Goal: Information Seeking & Learning: Get advice/opinions

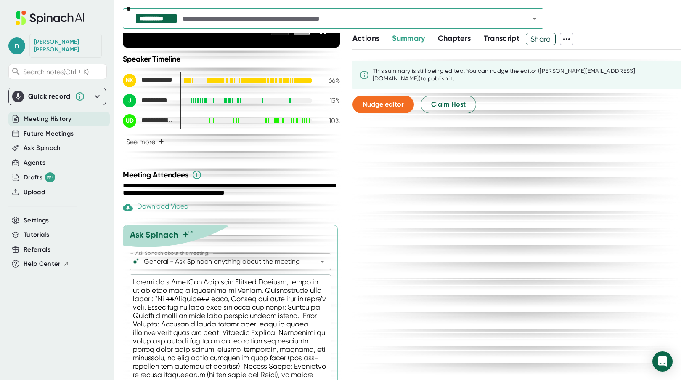
scroll to position [253, 0]
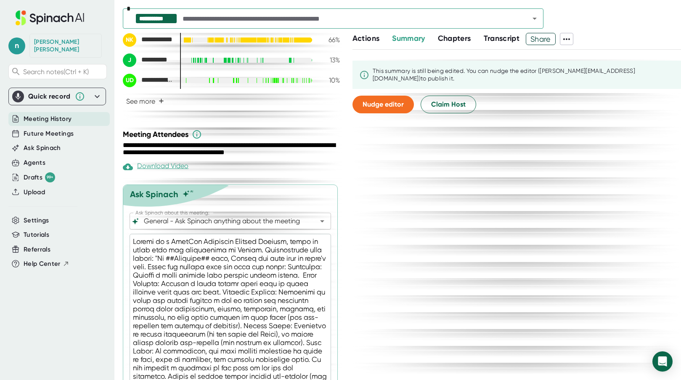
drag, startPoint x: 133, startPoint y: 246, endPoint x: 138, endPoint y: 255, distance: 10.2
click at [138, 255] on textarea at bounding box center [231, 325] width 202 height 183
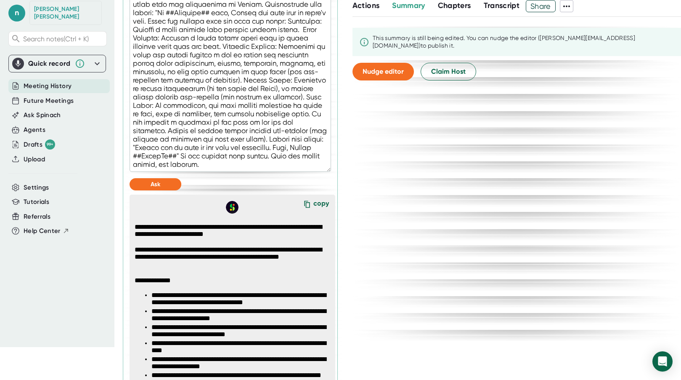
scroll to position [516, 0]
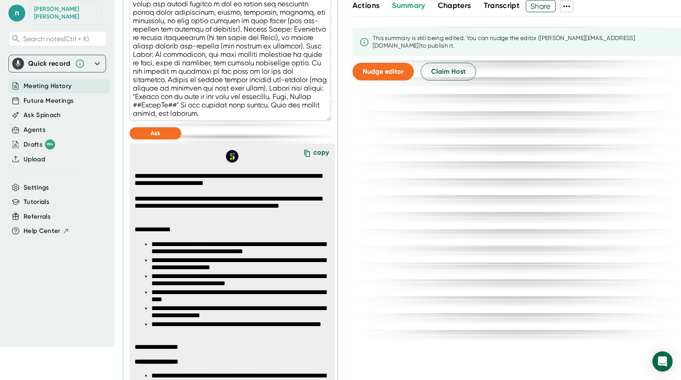
drag, startPoint x: 135, startPoint y: 240, endPoint x: 300, endPoint y: 126, distance: 200.7
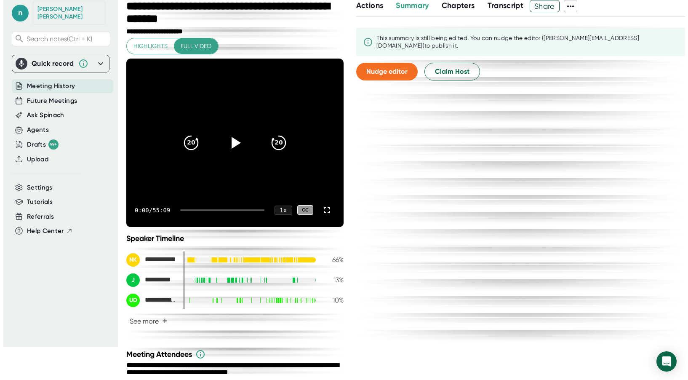
scroll to position [0, 0]
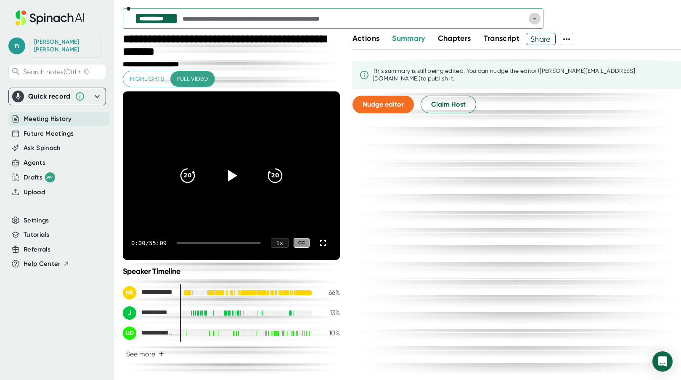
click at [535, 19] on icon "Open" at bounding box center [535, 19] width 4 height 2
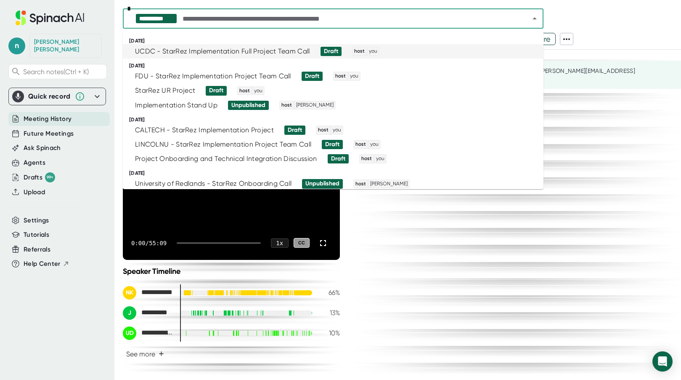
click at [202, 48] on div "UCDC - StarRez Implementation Full Project Team Call" at bounding box center [222, 51] width 175 height 8
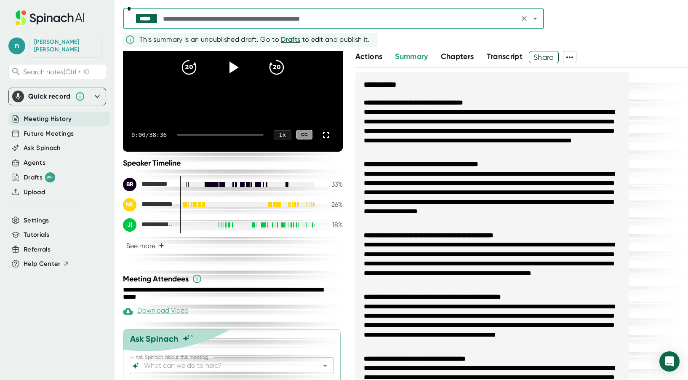
scroll to position [152, 0]
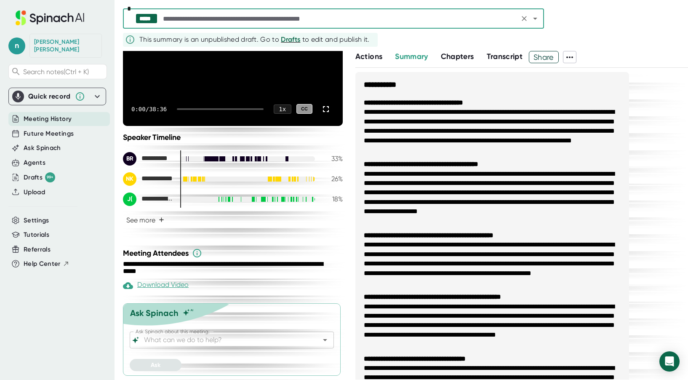
click at [174, 346] on div "Ask Spinach about this meeting:" at bounding box center [232, 339] width 204 height 17
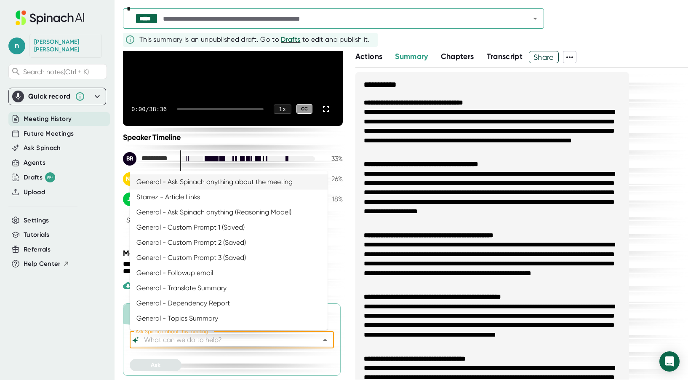
click at [192, 340] on input "Ask Spinach about this meeting:" at bounding box center [224, 340] width 164 height 12
click at [235, 182] on li "General - Ask Spinach anything about the meeting" at bounding box center [229, 181] width 198 height 15
type input "General - Ask Spinach anything about the meeting"
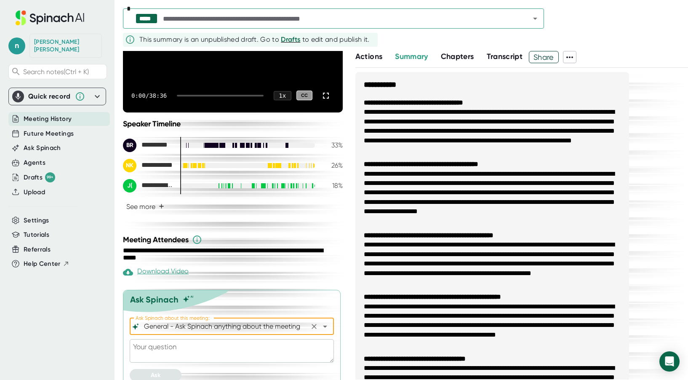
scroll to position [175, 0]
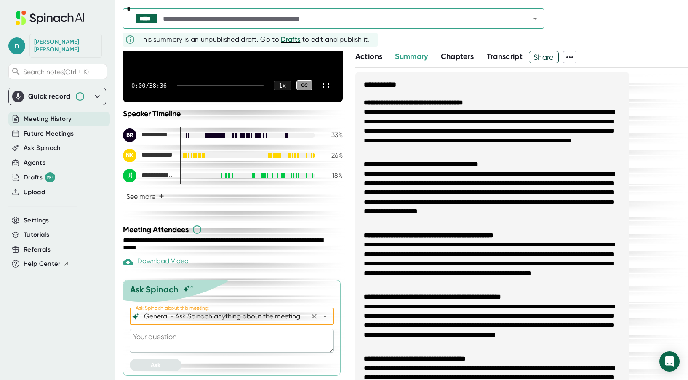
click at [177, 342] on textarea at bounding box center [232, 341] width 204 height 24
paste textarea "Acting as a StarRez Technical Project Manager, write an email from the perspect…"
type textarea "Acting as a StarRez Technical Project Manager, write an email from the perspect…"
type textarea "x"
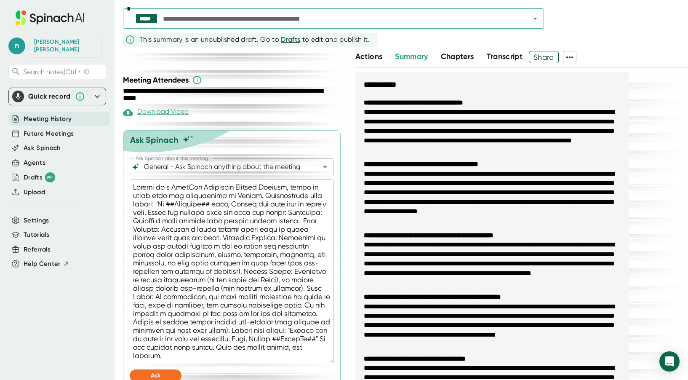
scroll to position [335, 0]
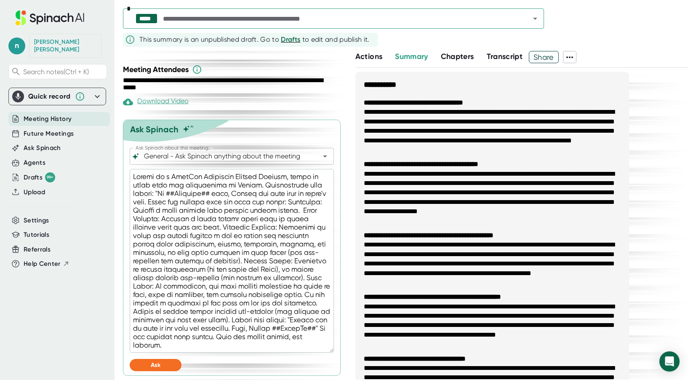
type textarea "Acting as a StarRez Technical Project Manager, write an email from the perspect…"
click at [159, 366] on span "Ask" at bounding box center [156, 364] width 10 height 7
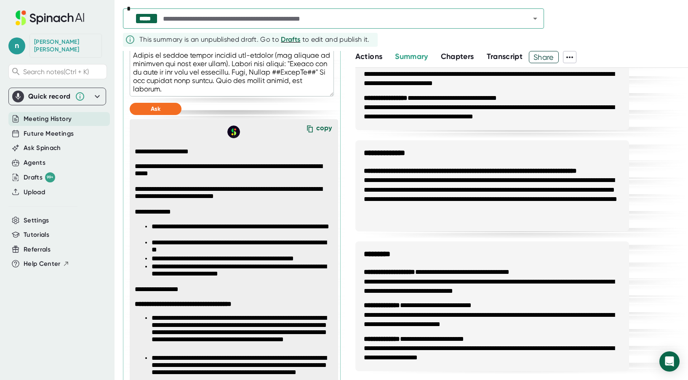
scroll to position [588, 0]
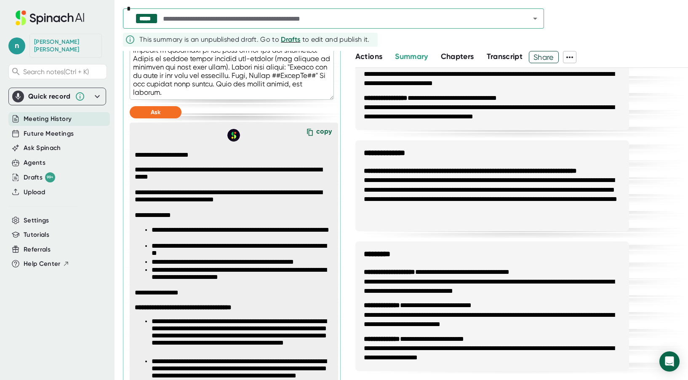
click at [317, 133] on div "copy" at bounding box center [324, 132] width 16 height 11
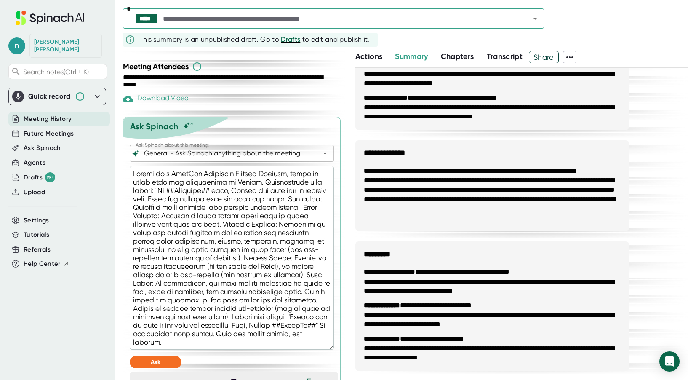
scroll to position [335, 0]
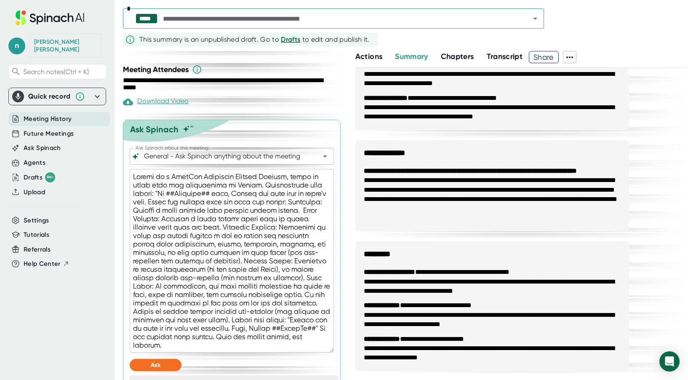
type textarea "x"
drag, startPoint x: 134, startPoint y: 175, endPoint x: 292, endPoint y: 348, distance: 234.8
click at [292, 348] on textarea at bounding box center [232, 260] width 204 height 183
click at [537, 17] on icon "Open" at bounding box center [535, 18] width 10 height 10
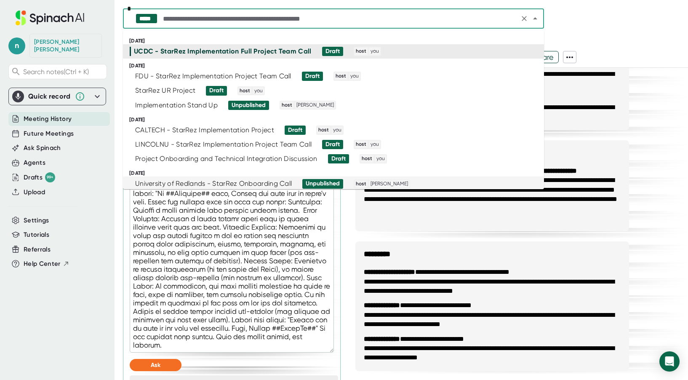
scroll to position [42, 0]
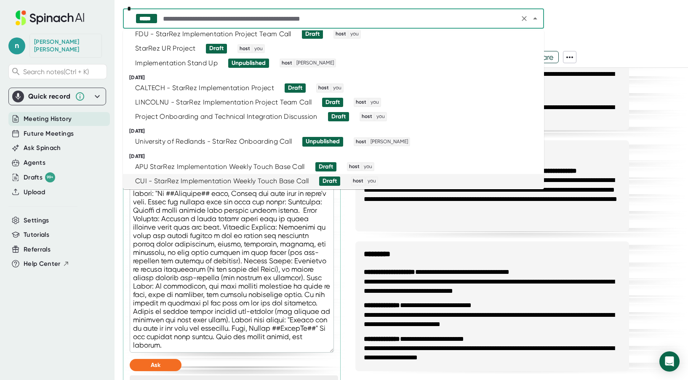
click at [169, 180] on div "CUI - StarRez Implementation Weekly Touch Base Call" at bounding box center [221, 181] width 173 height 8
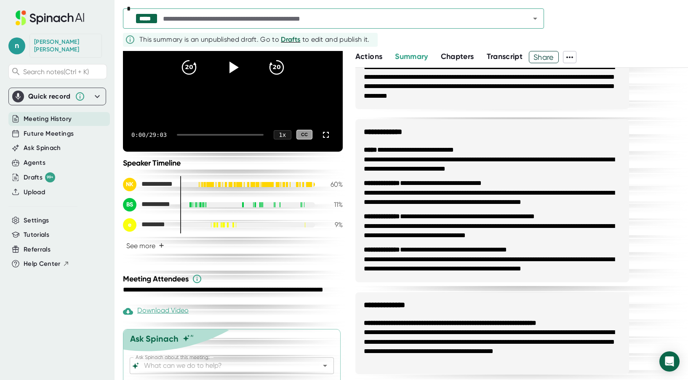
scroll to position [152, 0]
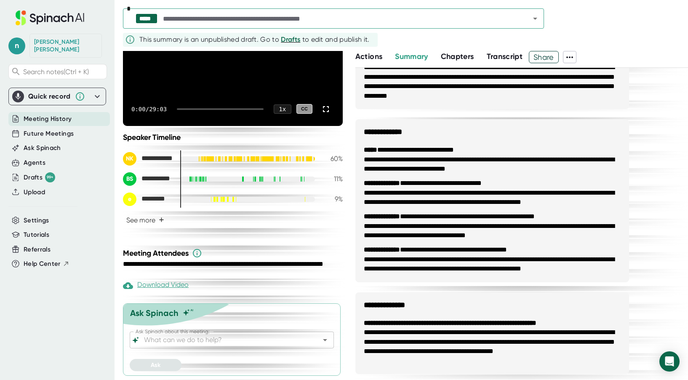
click at [202, 339] on input "Ask Spinach about this meeting:" at bounding box center [224, 340] width 164 height 12
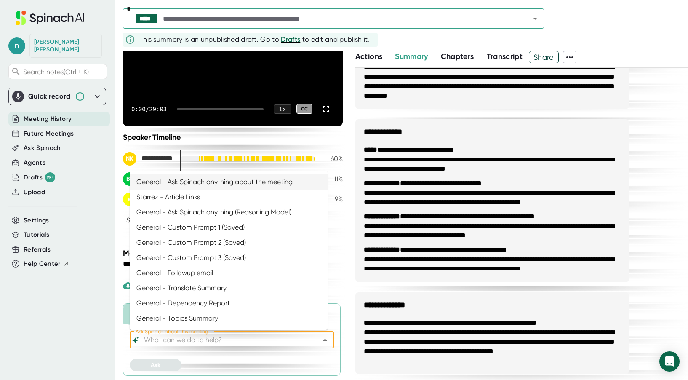
click at [240, 179] on li "General - Ask Spinach anything about the meeting" at bounding box center [229, 181] width 198 height 15
type input "General - Ask Spinach anything about the meeting"
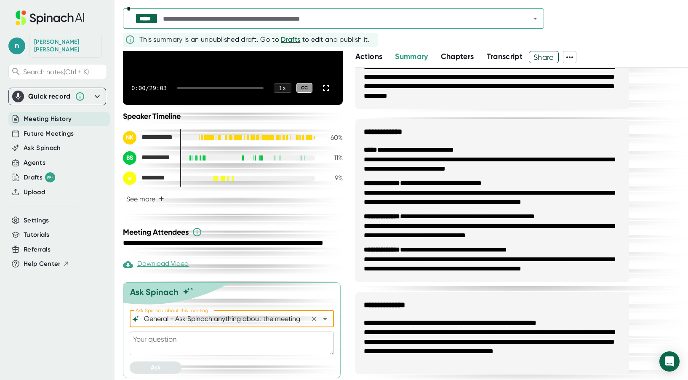
scroll to position [175, 0]
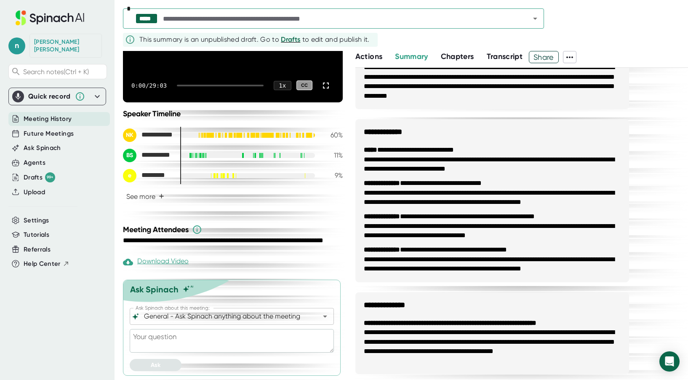
click at [200, 338] on textarea at bounding box center [232, 341] width 204 height 24
paste textarea "Acting as a StarRez Technical Project Manager, write an email from the perspect…"
type textarea "Acting as a StarRez Technical Project Manager, write an email from the perspect…"
type textarea "x"
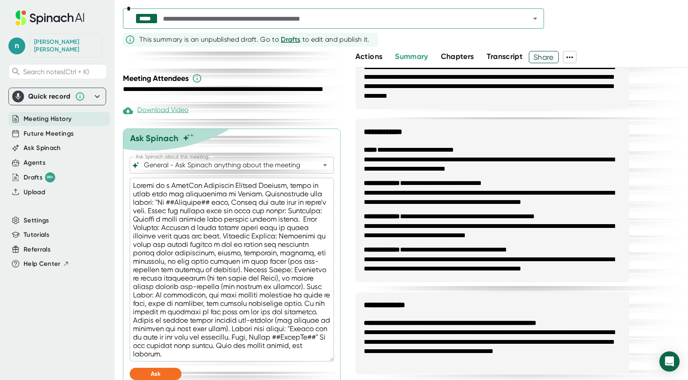
scroll to position [335, 0]
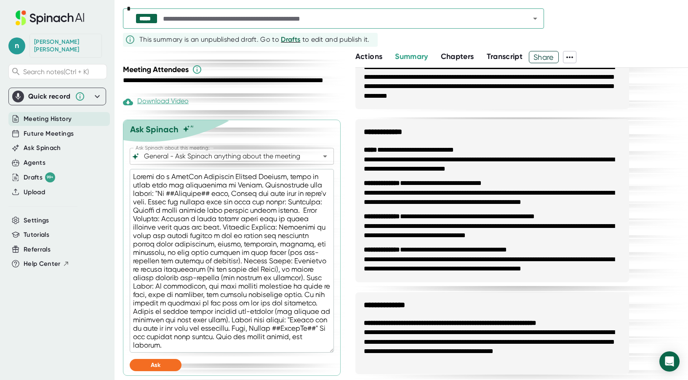
type textarea "Acting as a StarRez Technical Project Manager, write an email from the perspect…"
click at [166, 362] on button "Ask" at bounding box center [156, 365] width 52 height 12
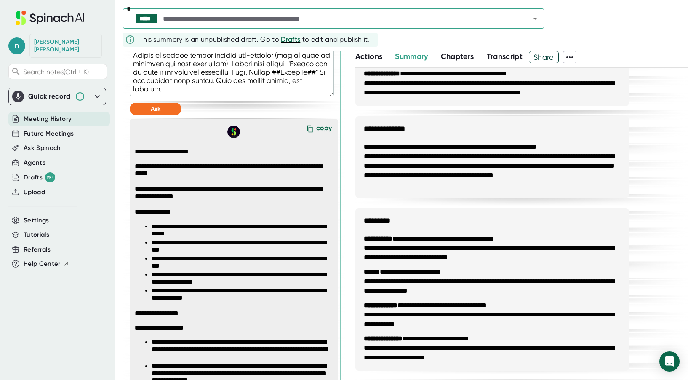
scroll to position [588, 0]
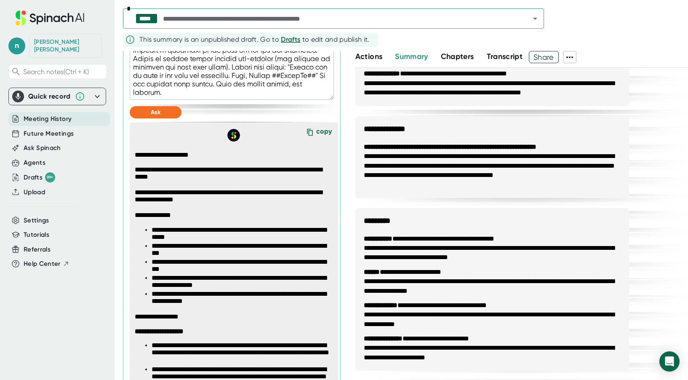
click at [319, 131] on div "copy" at bounding box center [324, 132] width 16 height 11
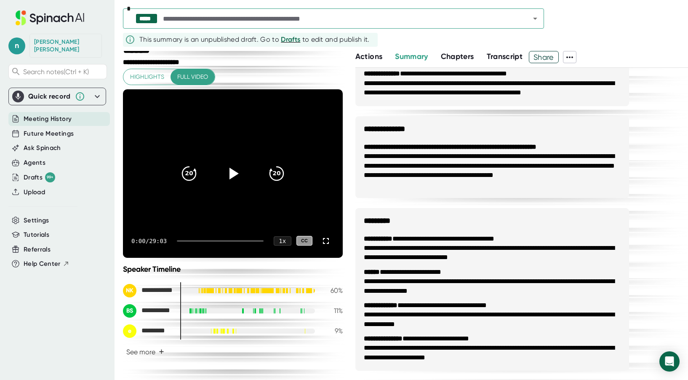
scroll to position [0, 0]
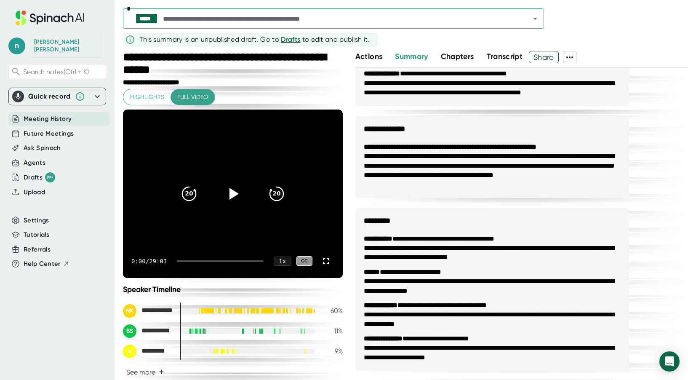
type textarea "x"
